Goal: Task Accomplishment & Management: Use online tool/utility

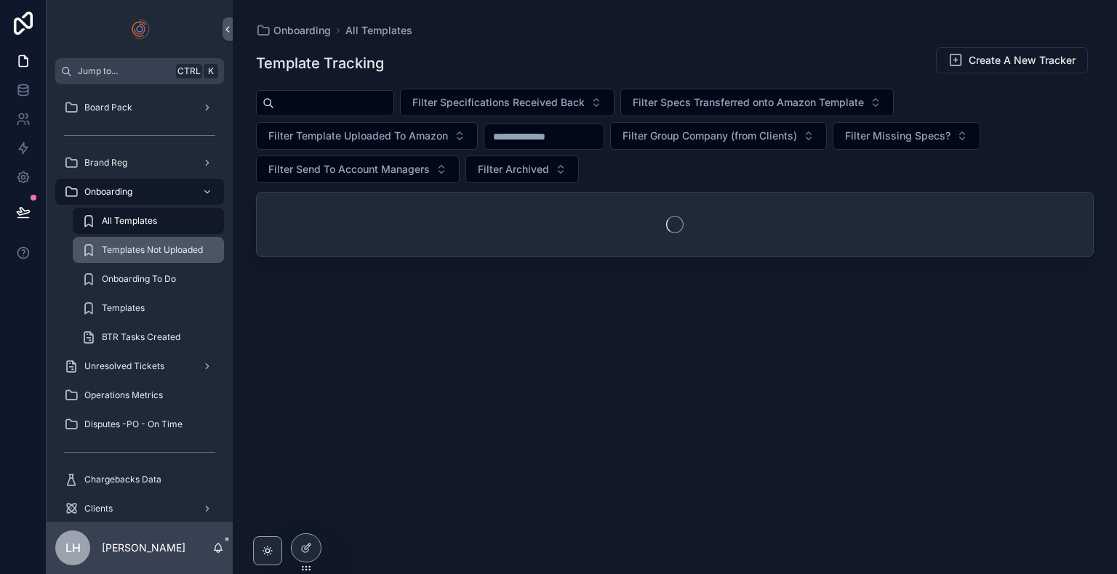
click at [143, 249] on span "Templates Not Uploaded" at bounding box center [152, 250] width 101 height 12
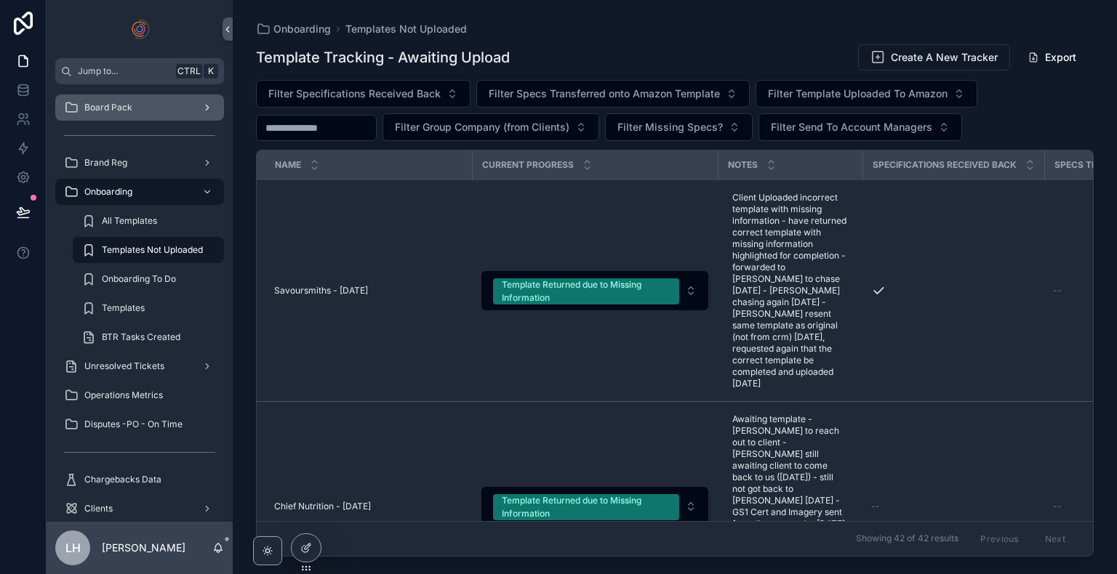
click at [198, 112] on div "scrollable content" at bounding box center [205, 107] width 19 height 23
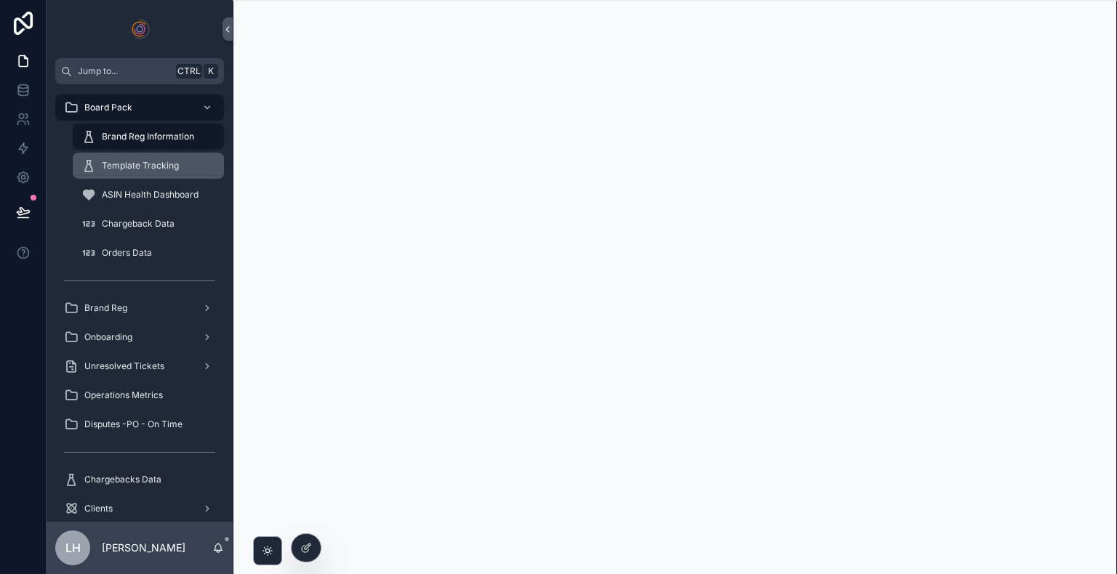
click at [169, 165] on span "Template Tracking" at bounding box center [140, 166] width 77 height 12
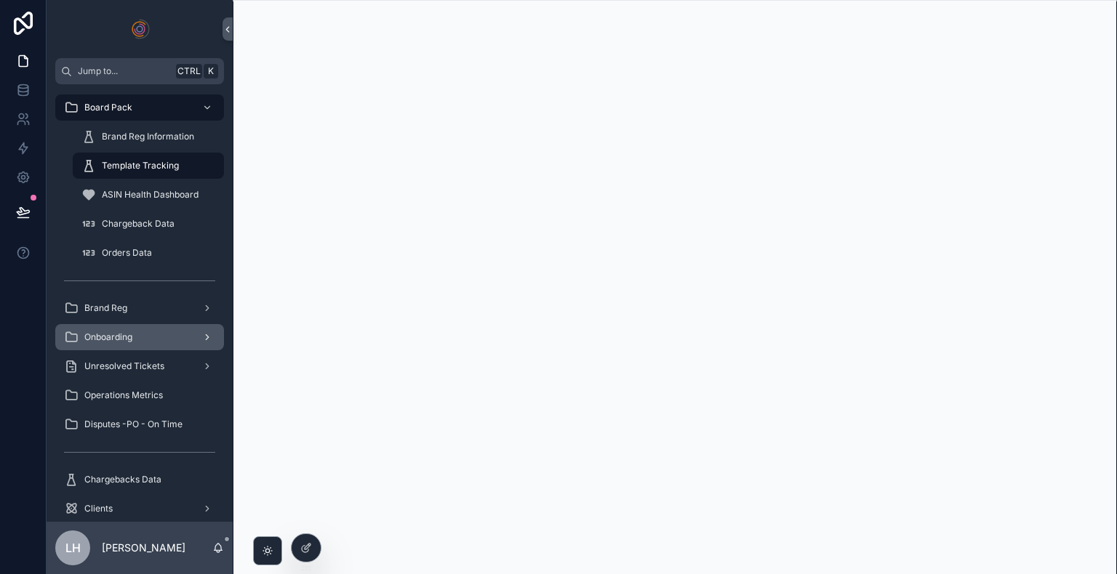
click at [120, 342] on span "Onboarding" at bounding box center [108, 338] width 48 height 12
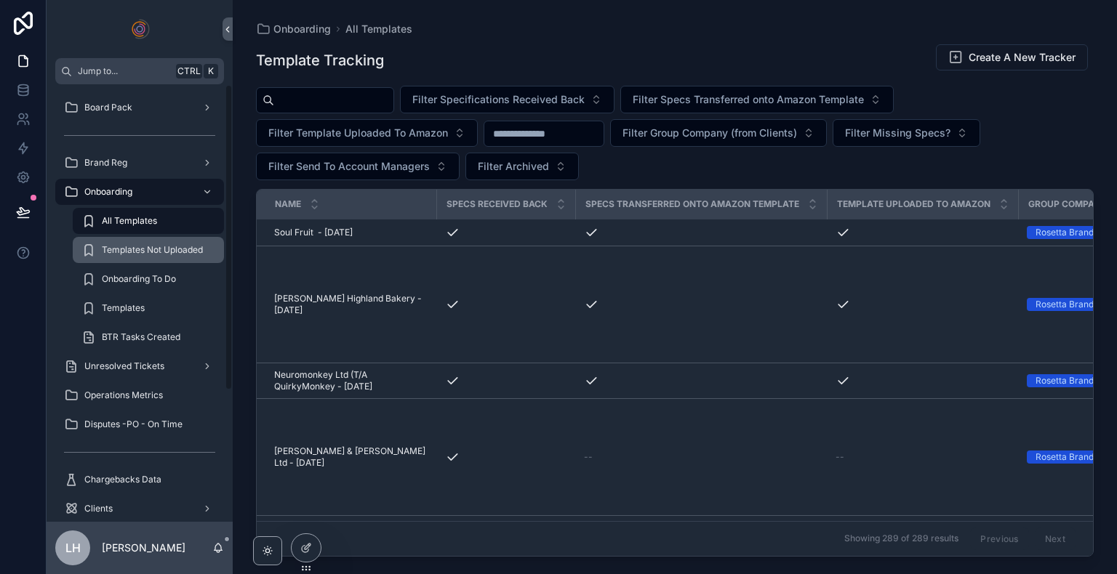
click at [172, 245] on span "Templates Not Uploaded" at bounding box center [152, 250] width 101 height 12
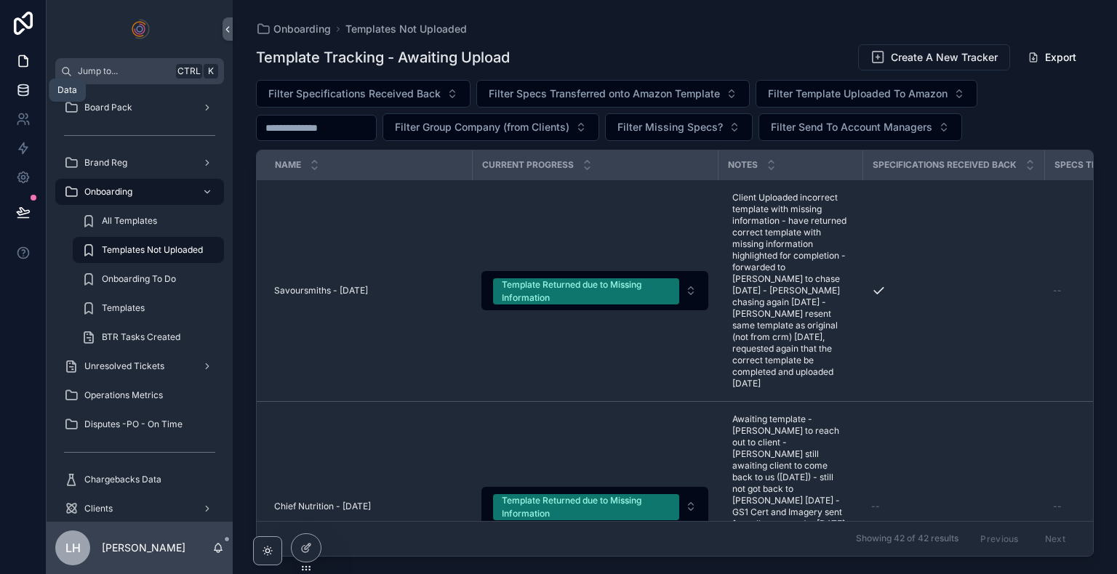
click at [32, 99] on link at bounding box center [23, 90] width 46 height 29
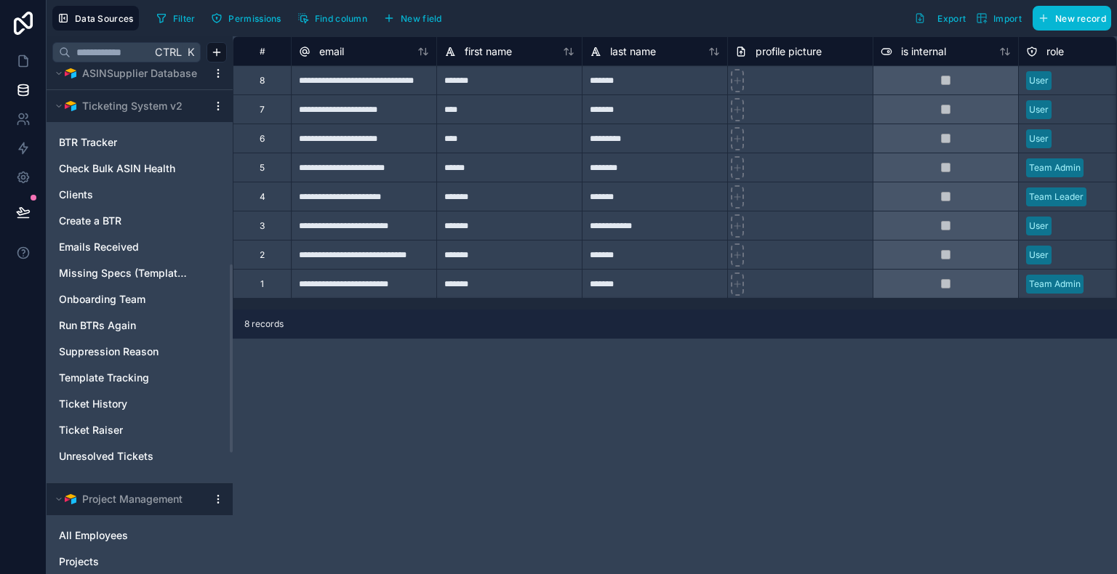
scroll to position [527, 0]
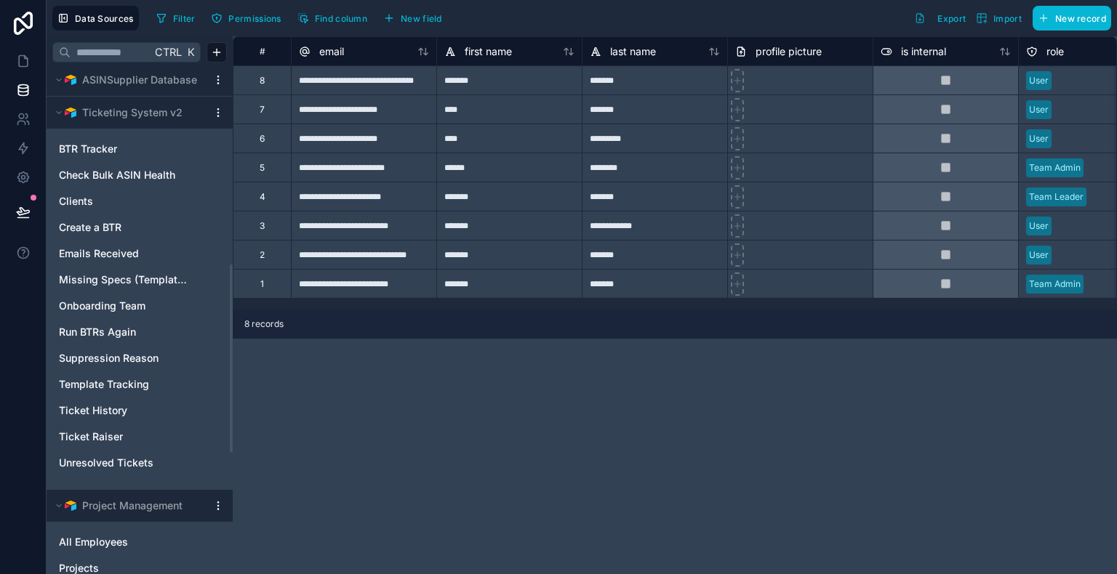
drag, startPoint x: 231, startPoint y: 114, endPoint x: 218, endPoint y: 310, distance: 196.0
click at [230, 310] on div at bounding box center [231, 359] width 3 height 188
click at [103, 377] on span "Template Tracking" at bounding box center [104, 384] width 90 height 15
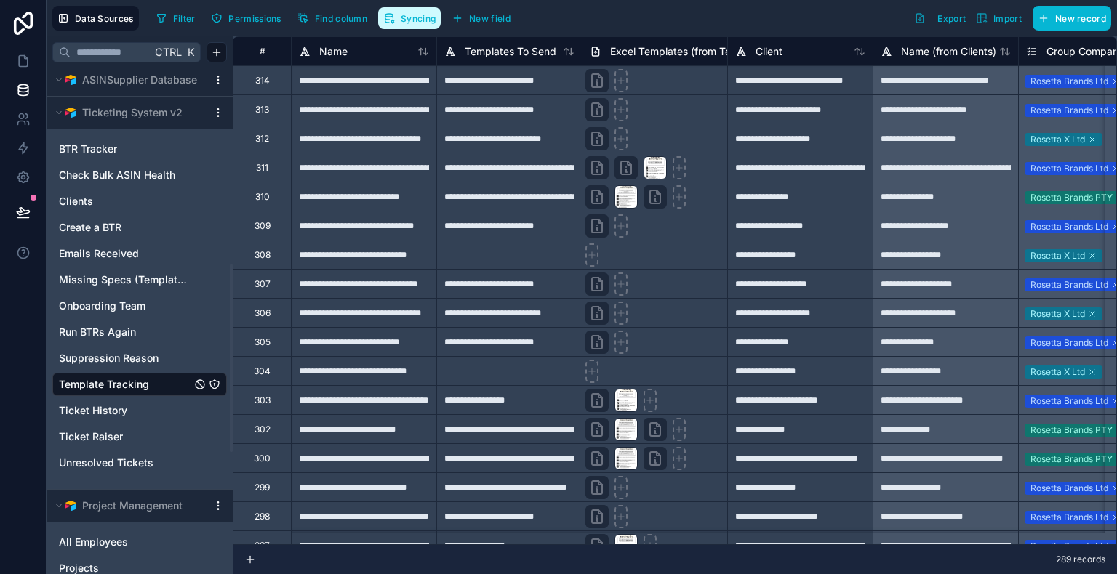
click at [416, 23] on span "Syncing" at bounding box center [418, 18] width 35 height 11
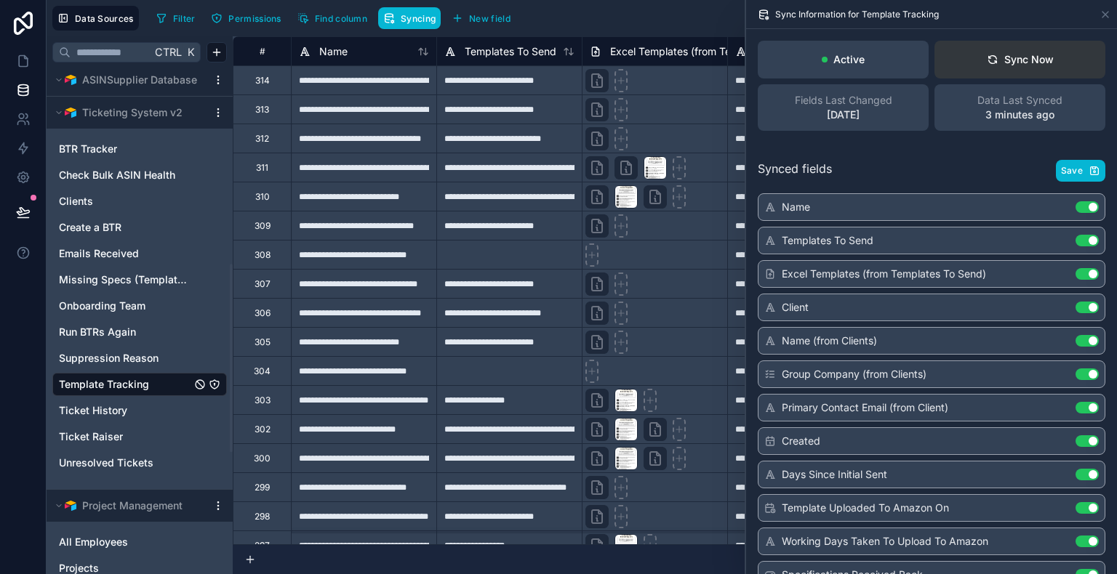
click at [1038, 42] on button "Sync Now" at bounding box center [1019, 60] width 171 height 38
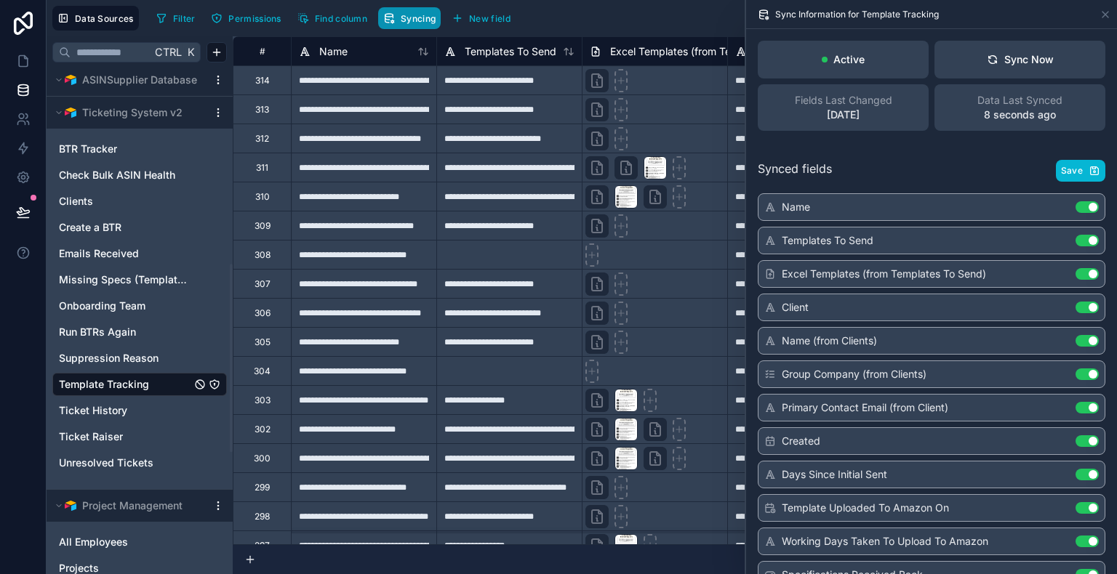
click at [407, 13] on span "Syncing" at bounding box center [418, 18] width 35 height 11
click at [1109, 10] on icon at bounding box center [1105, 15] width 12 height 12
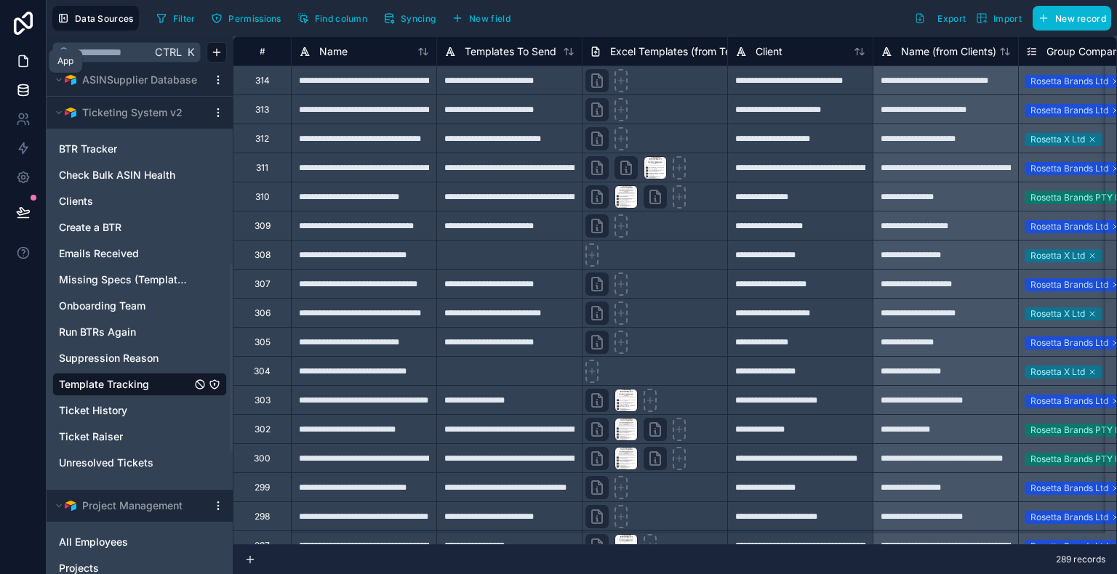
click at [23, 61] on icon at bounding box center [23, 61] width 15 height 15
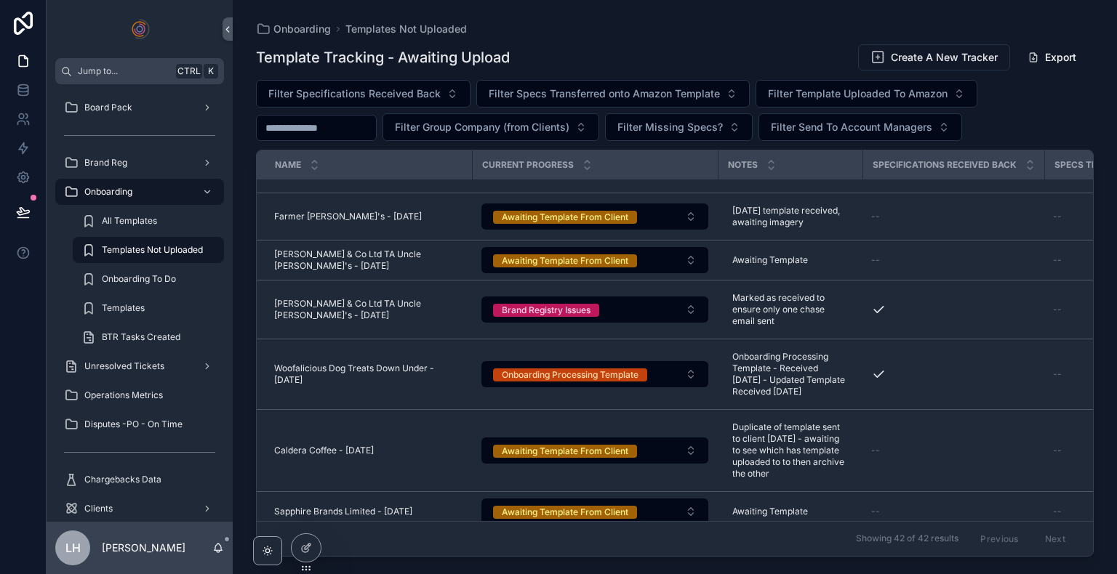
scroll to position [2126, 0]
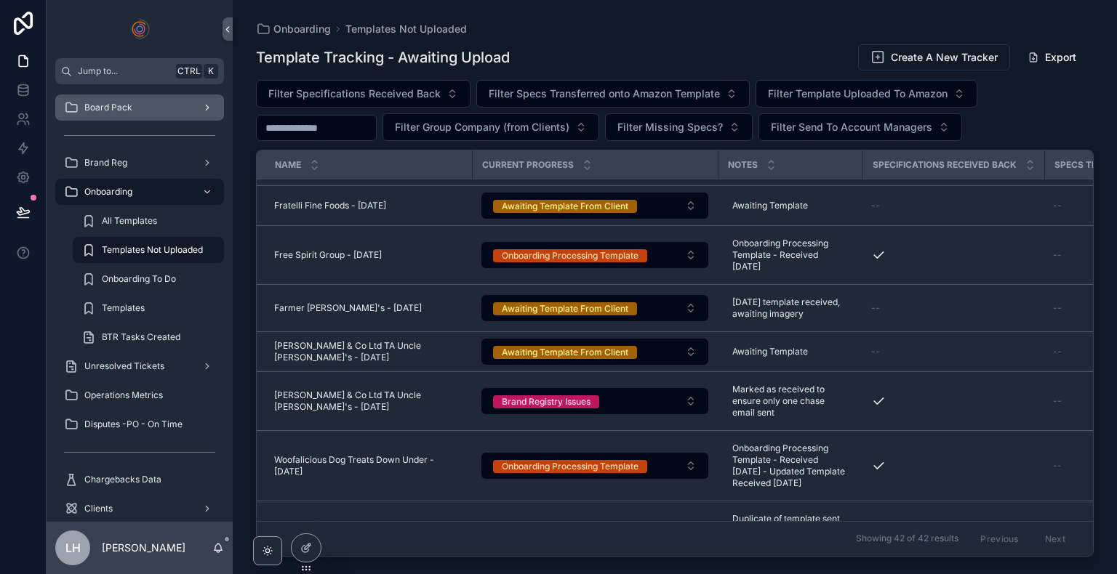
click at [151, 115] on div "Board Pack" at bounding box center [139, 107] width 151 height 23
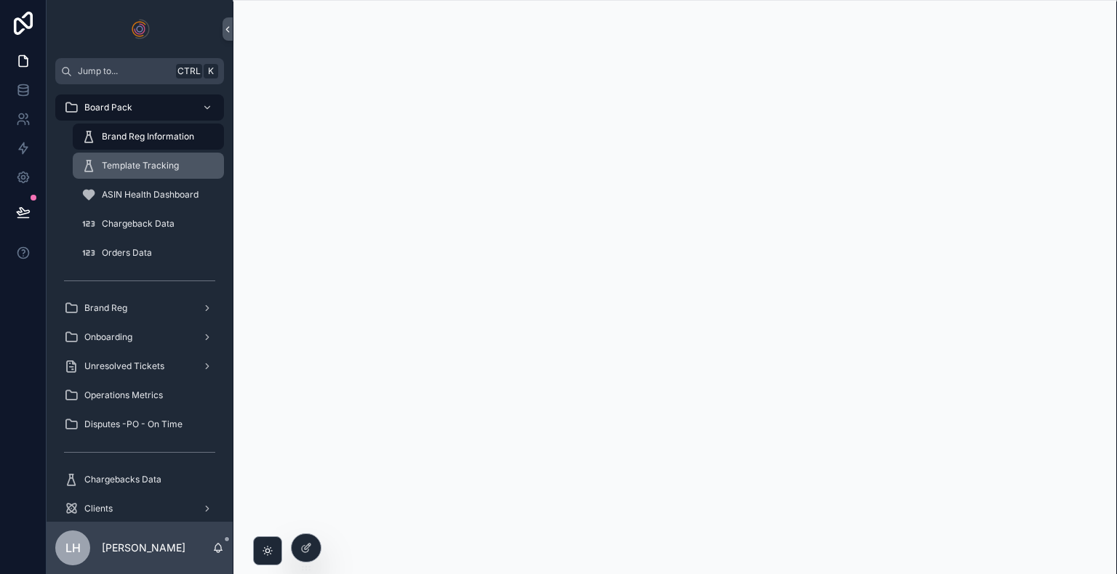
click at [138, 167] on span "Template Tracking" at bounding box center [140, 166] width 77 height 12
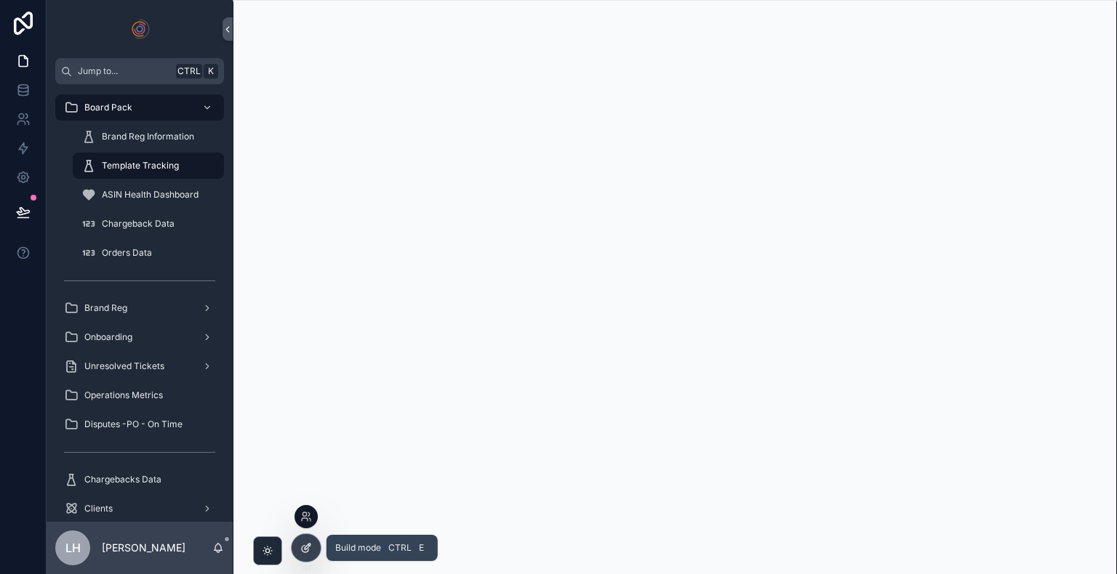
click at [298, 546] on div at bounding box center [306, 548] width 29 height 28
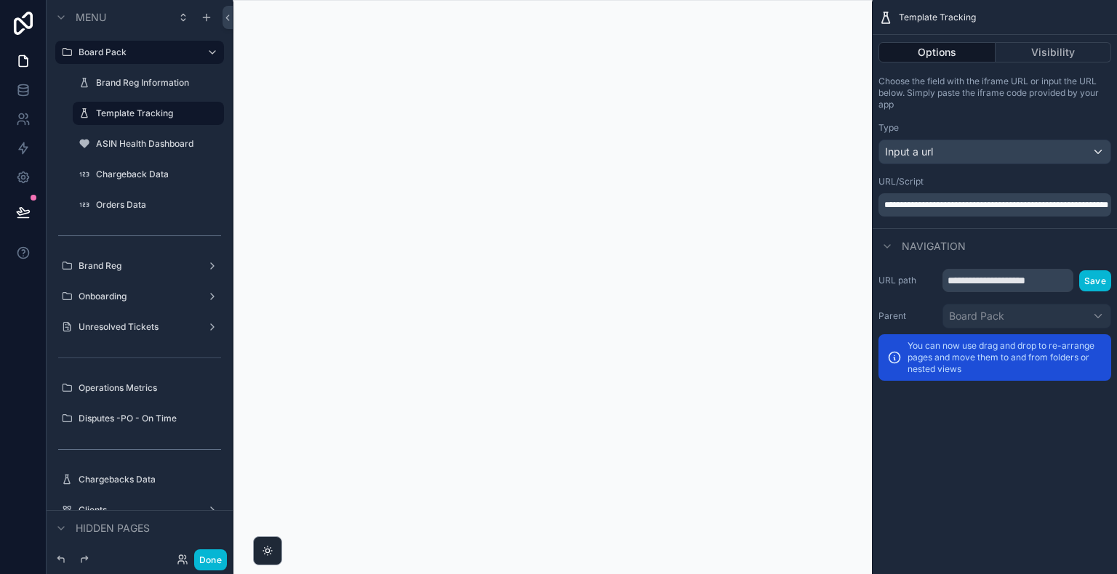
click at [619, 108] on div "scrollable content" at bounding box center [553, 287] width 640 height 574
drag, startPoint x: 962, startPoint y: 217, endPoint x: 873, endPoint y: 191, distance: 92.7
click at [873, 191] on div "**********" at bounding box center [995, 149] width 244 height 159
copy span "**********"
click at [218, 556] on button "Done" at bounding box center [210, 560] width 33 height 21
